Goal: Navigation & Orientation: Find specific page/section

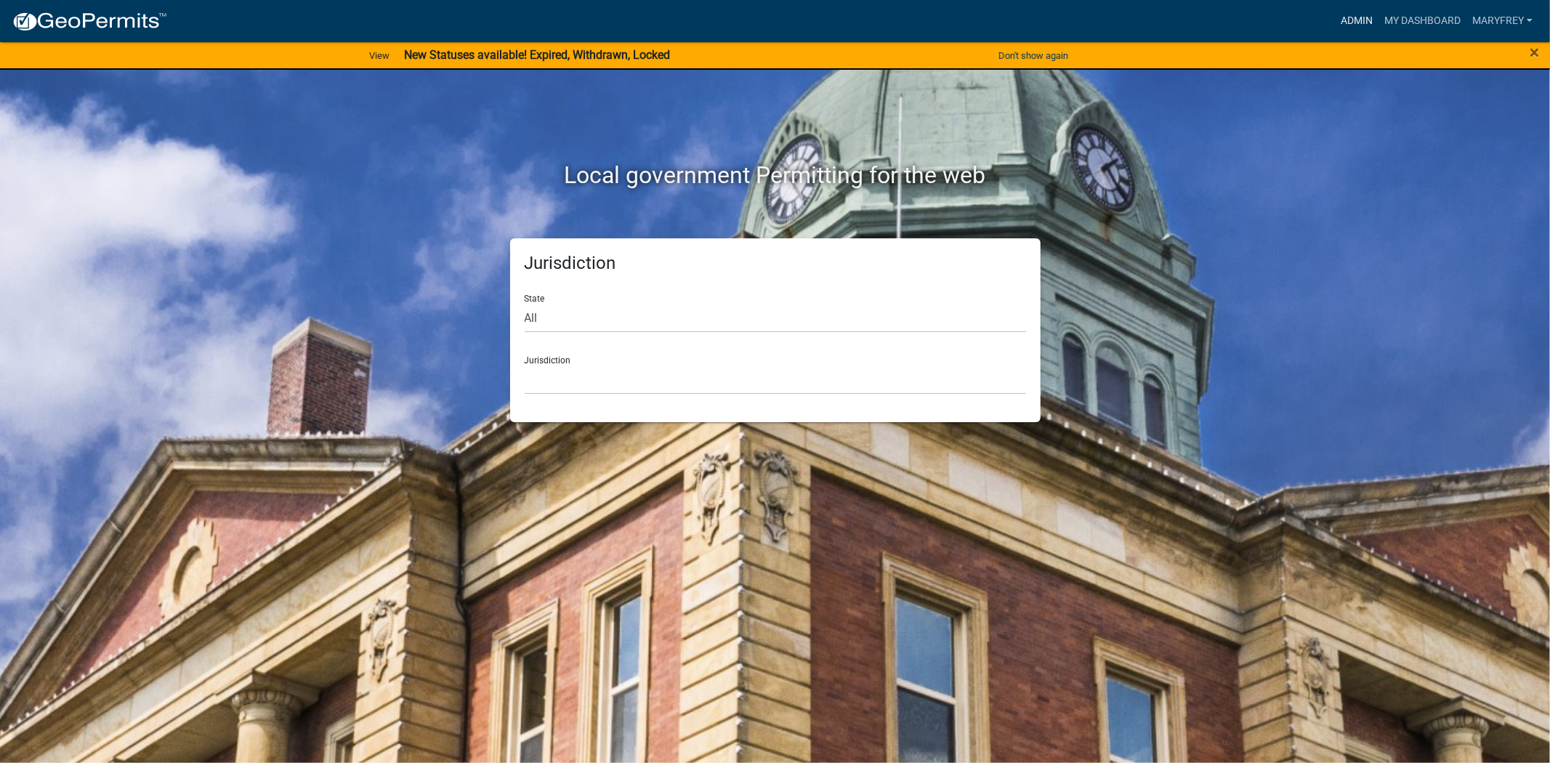
click at [1357, 18] on link "Admin" at bounding box center [1357, 21] width 44 height 28
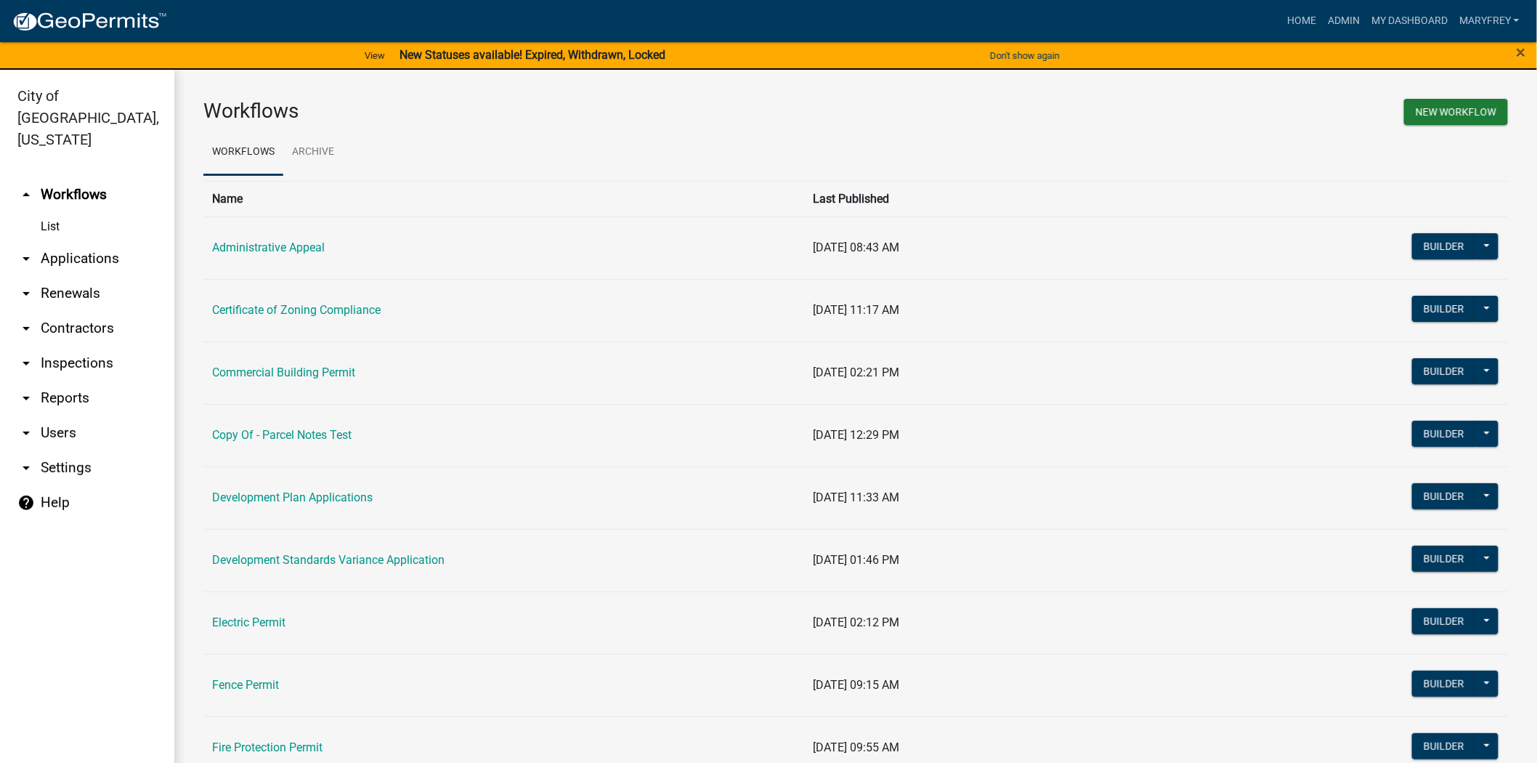
click at [93, 241] on link "arrow_drop_down Applications" at bounding box center [87, 258] width 174 height 35
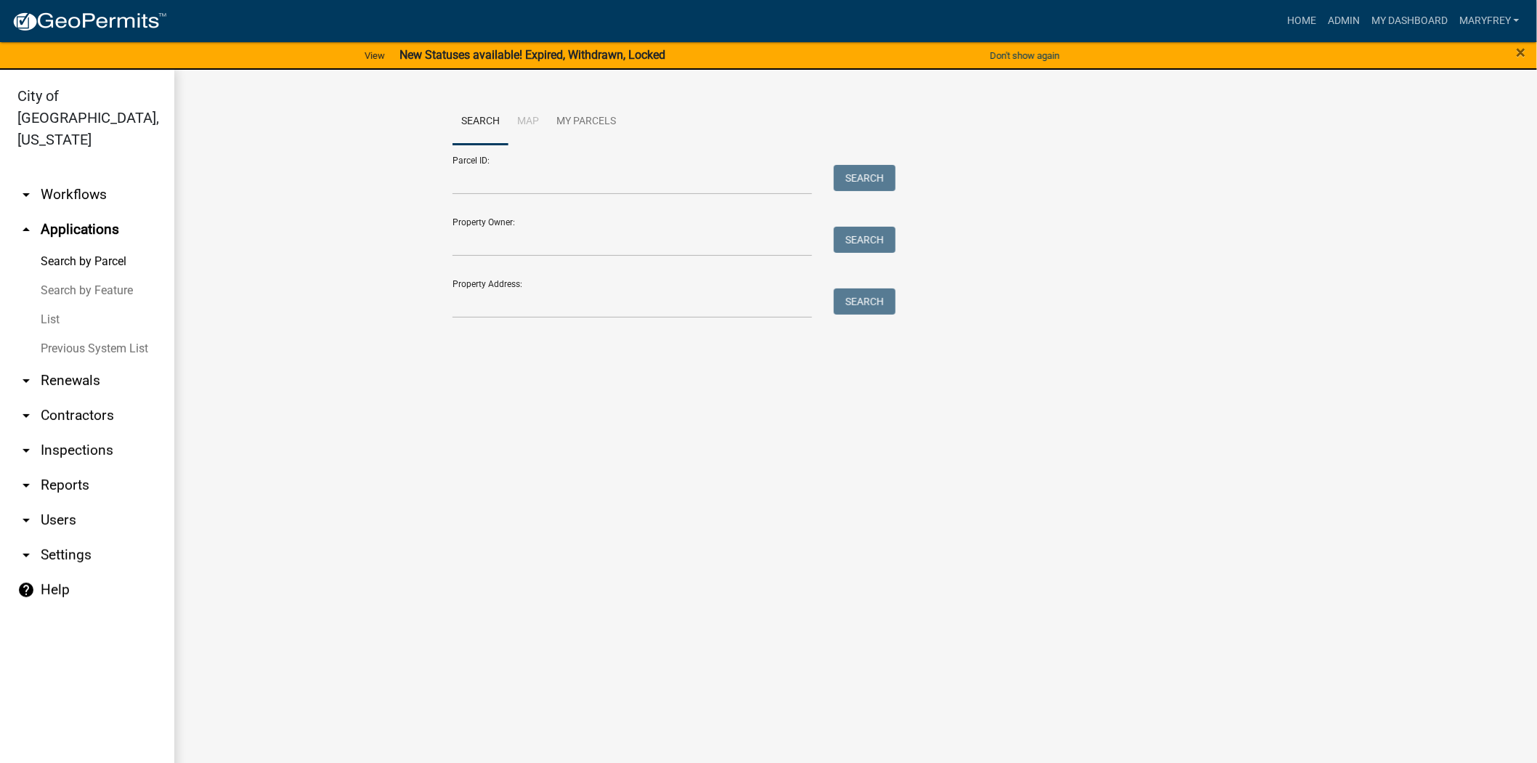
click at [80, 177] on link "arrow_drop_down Workflows" at bounding box center [87, 194] width 174 height 35
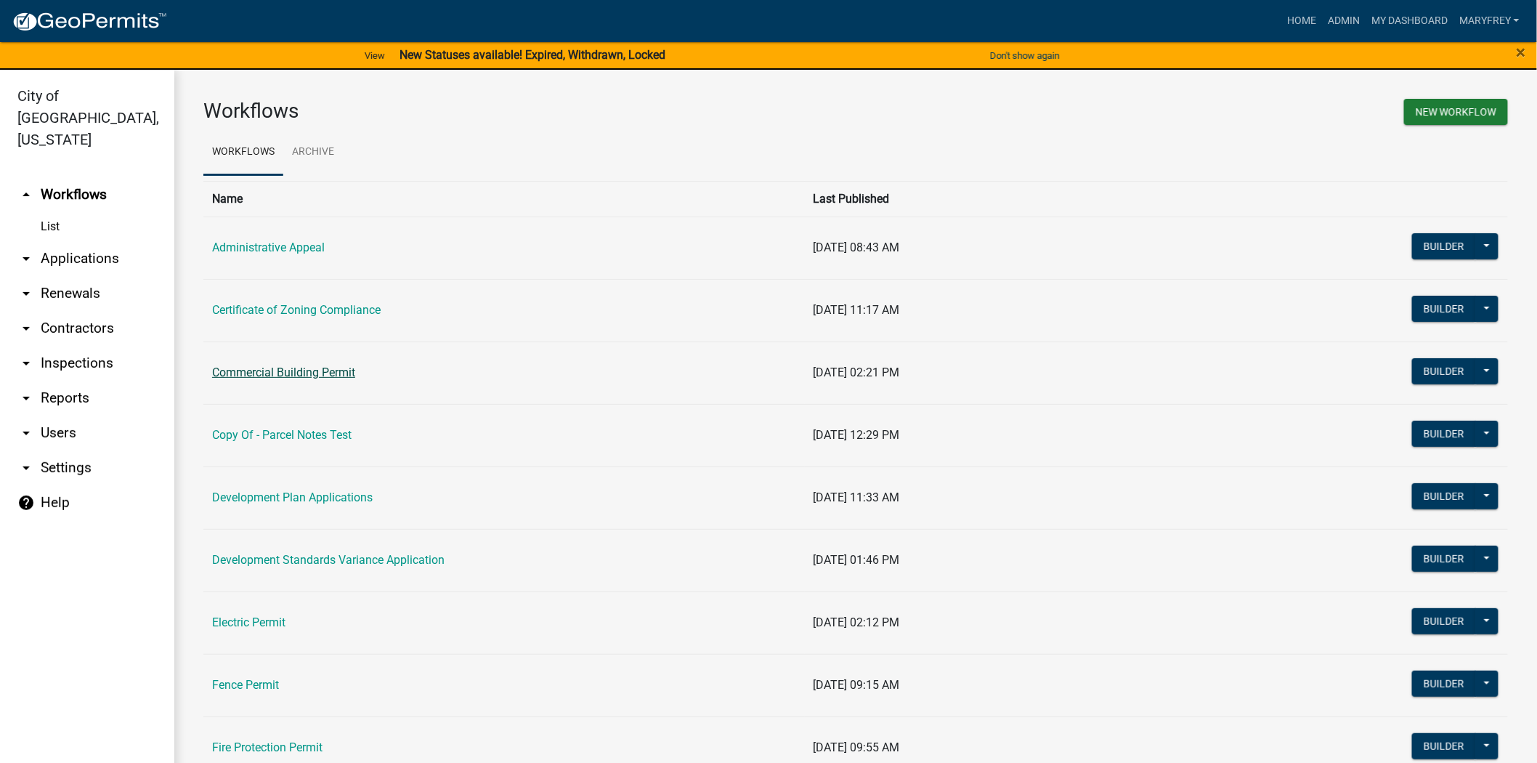
click at [280, 376] on link "Commercial Building Permit" at bounding box center [283, 372] width 143 height 14
